Goal: Obtain resource: Obtain resource

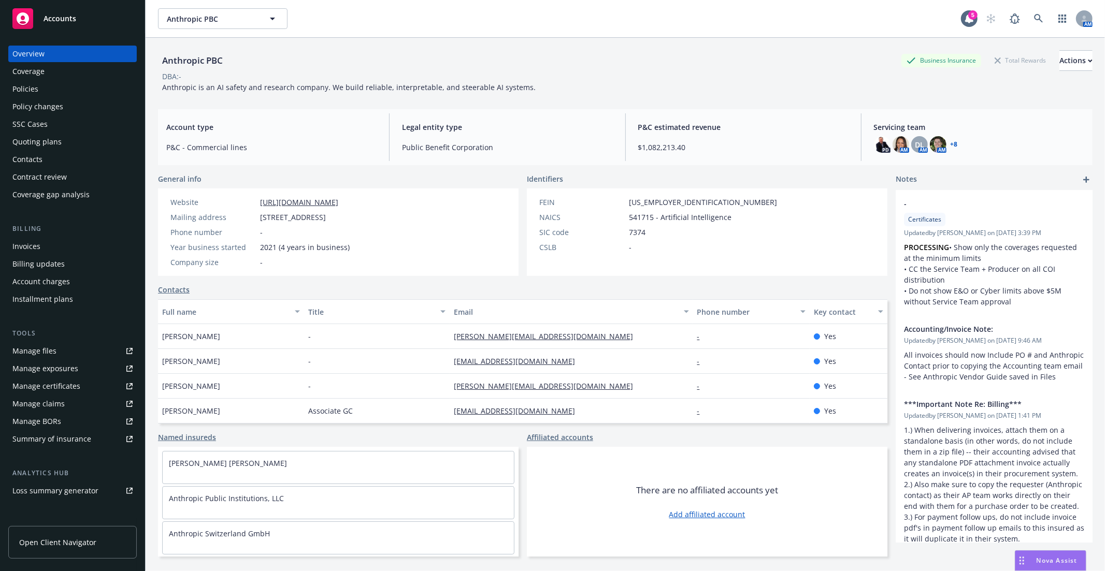
click at [63, 137] on div "Quoting plans" at bounding box center [72, 142] width 120 height 17
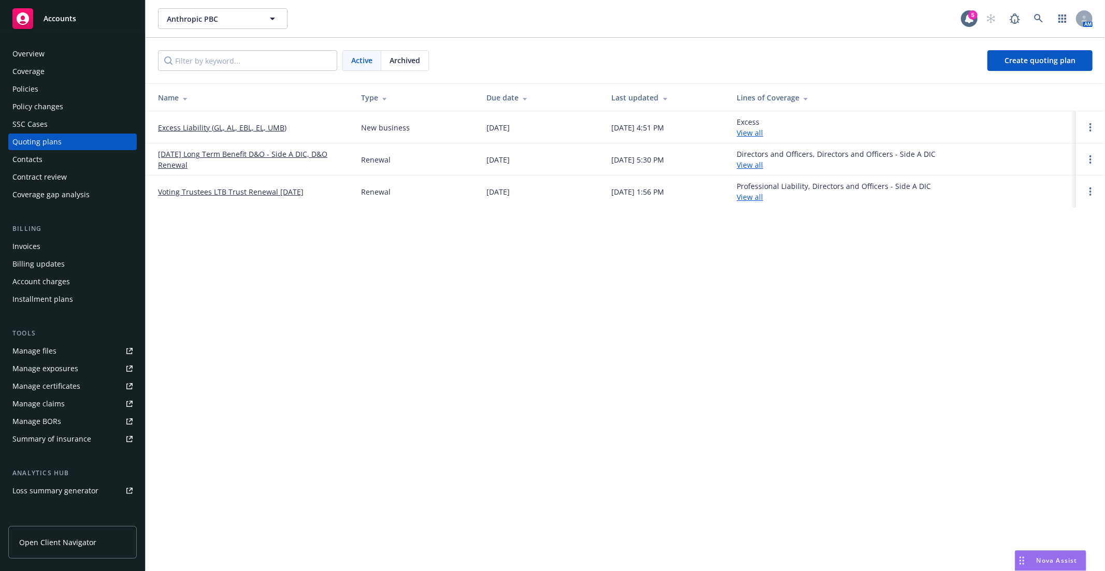
click at [242, 126] on link "Excess Liability (GL, AL, EBL, EL, UMB)" at bounding box center [222, 127] width 128 height 11
click at [188, 23] on span "Anthropic PBC" at bounding box center [212, 18] width 90 height 11
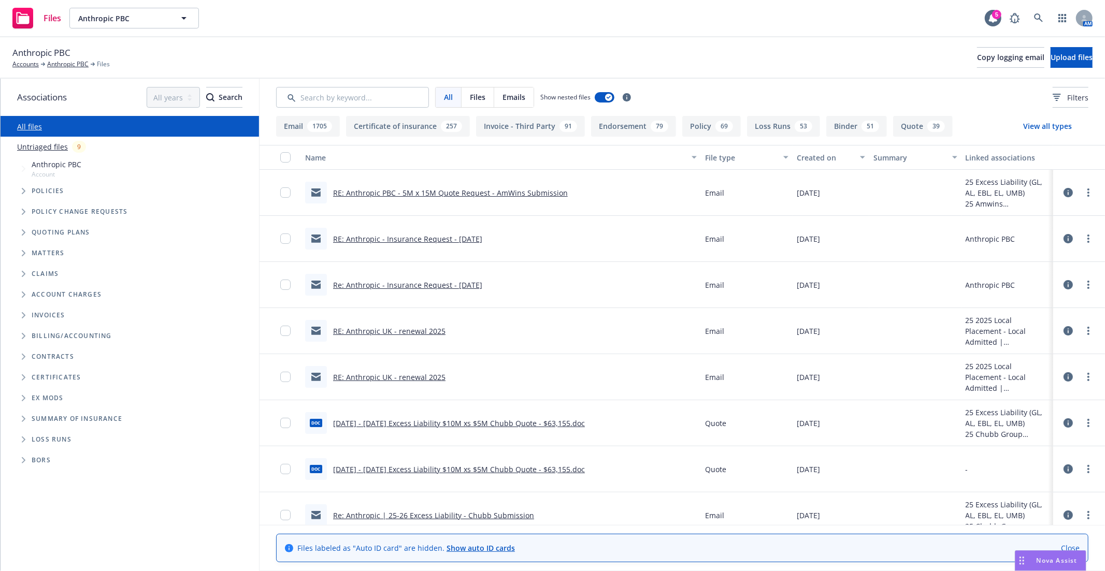
click at [24, 195] on span "Tree Example" at bounding box center [23, 191] width 17 height 17
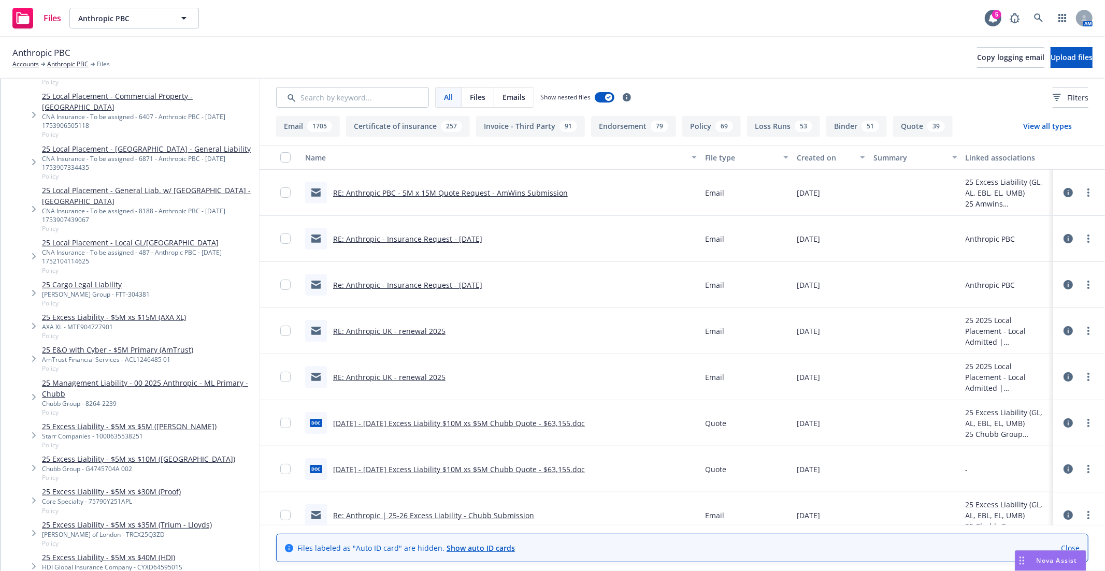
scroll to position [638, 0]
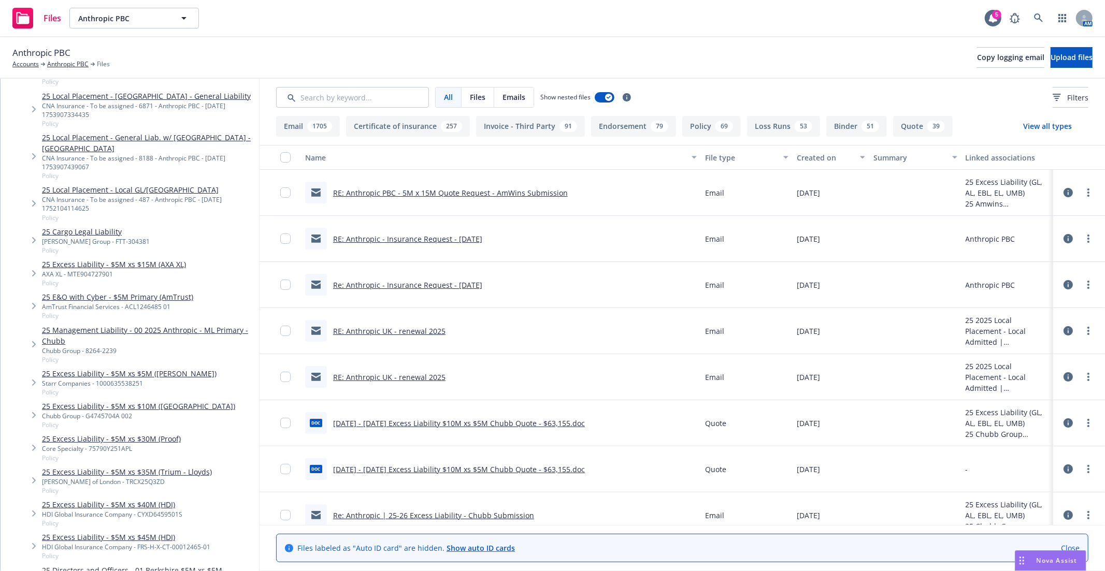
click at [169, 292] on link "25 E&O with Cyber - $5M Primary (AmTrust)" at bounding box center [117, 297] width 151 height 11
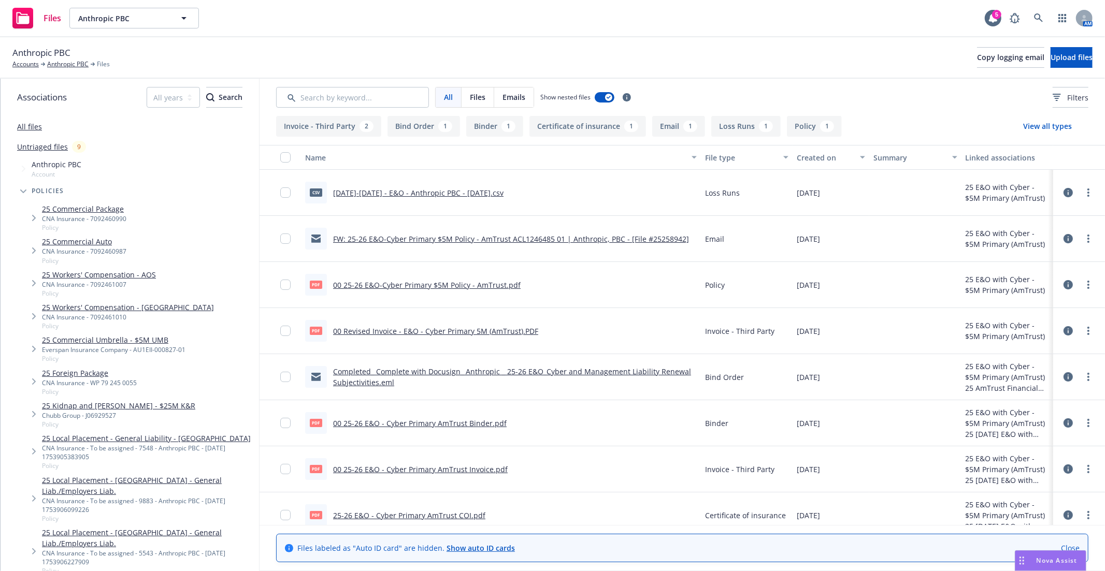
click at [107, 210] on link "25 Commercial Package" at bounding box center [84, 209] width 84 height 11
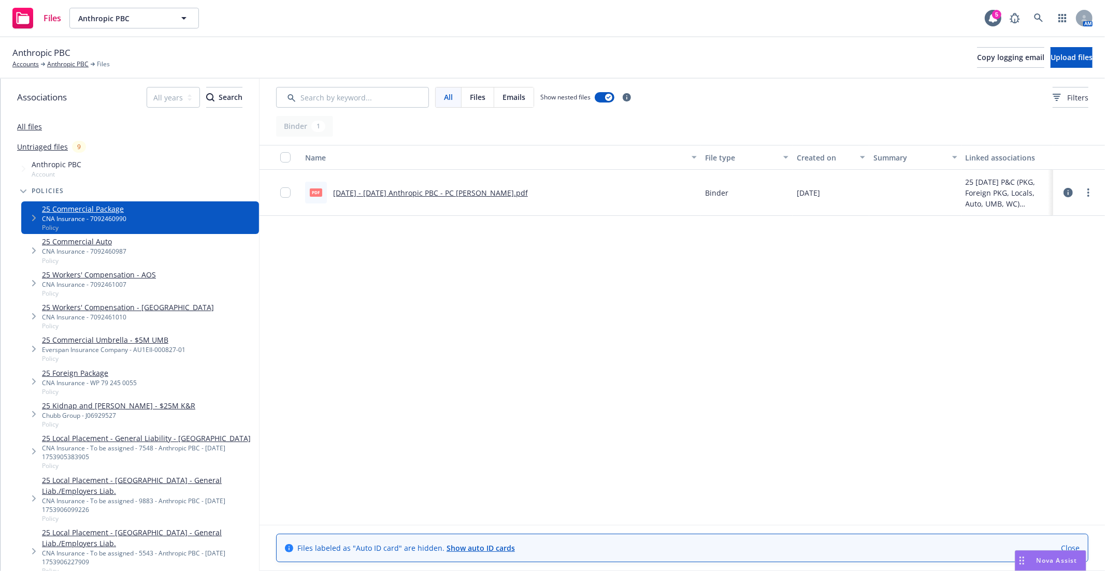
click at [374, 189] on link "[DATE] - [DATE] Anthropic PBC - PC [PERSON_NAME].pdf" at bounding box center [430, 193] width 195 height 10
click at [76, 239] on link "25 Commercial Auto" at bounding box center [84, 241] width 84 height 11
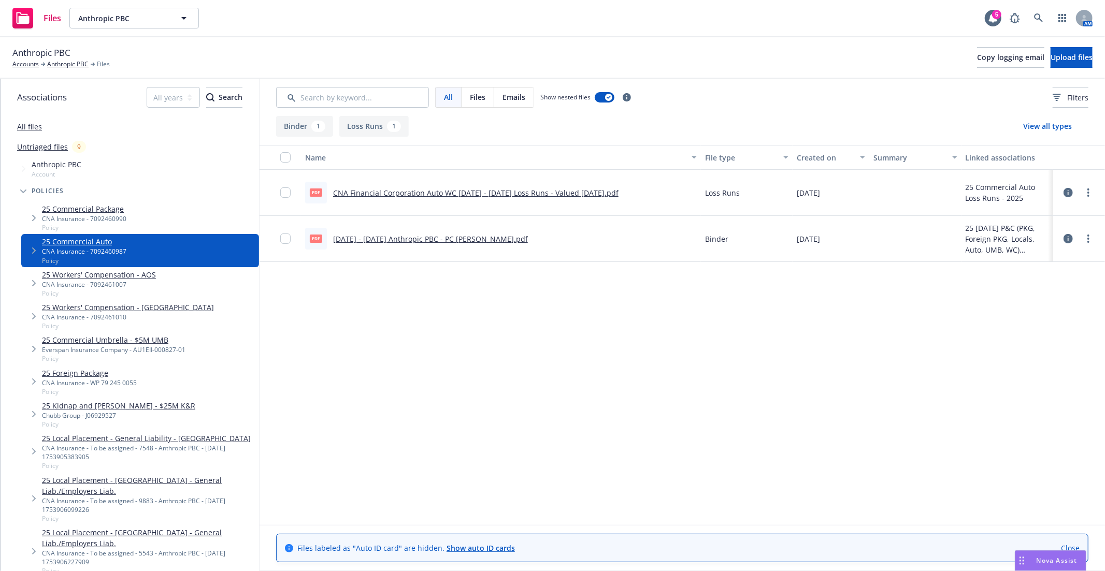
click at [85, 364] on div "25 Commercial Umbrella - $5M UMB Everspan Insurance Company - AU1EII-000827-01 …" at bounding box center [140, 349] width 238 height 33
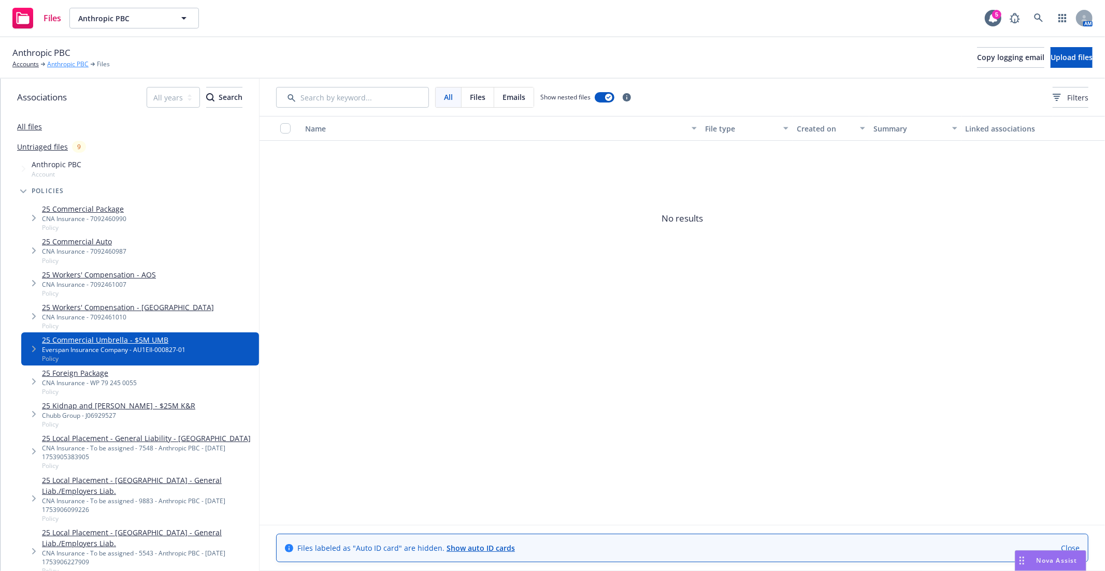
click at [73, 65] on link "Anthropic PBC" at bounding box center [67, 64] width 41 height 9
